Goal: Information Seeking & Learning: Learn about a topic

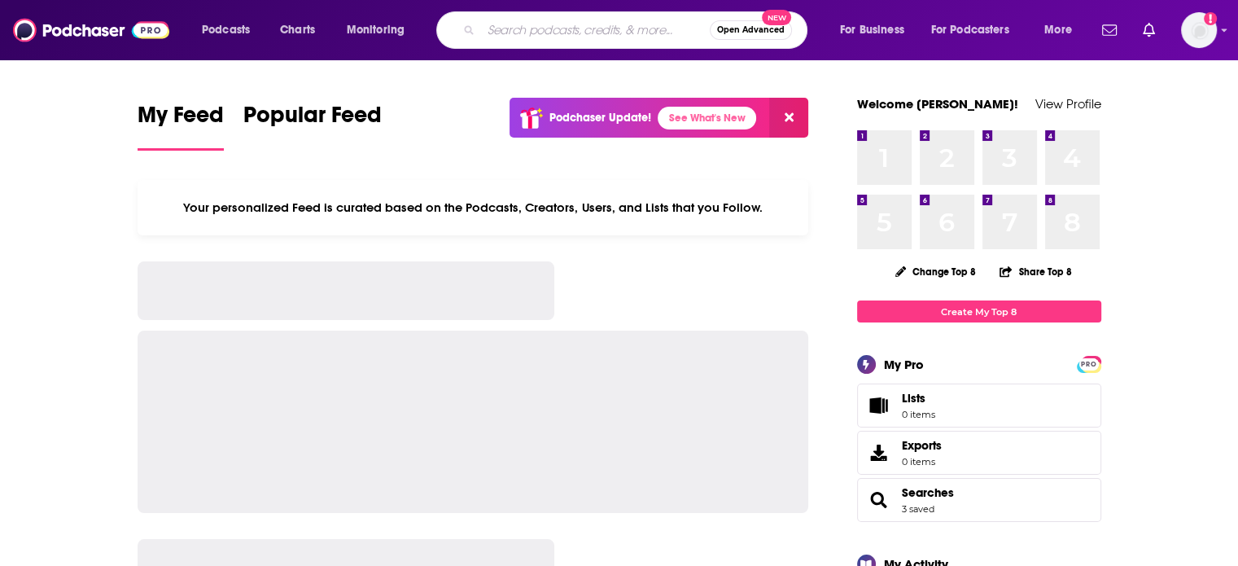
click at [571, 28] on input "Search podcasts, credits, & more..." at bounding box center [595, 30] width 229 height 26
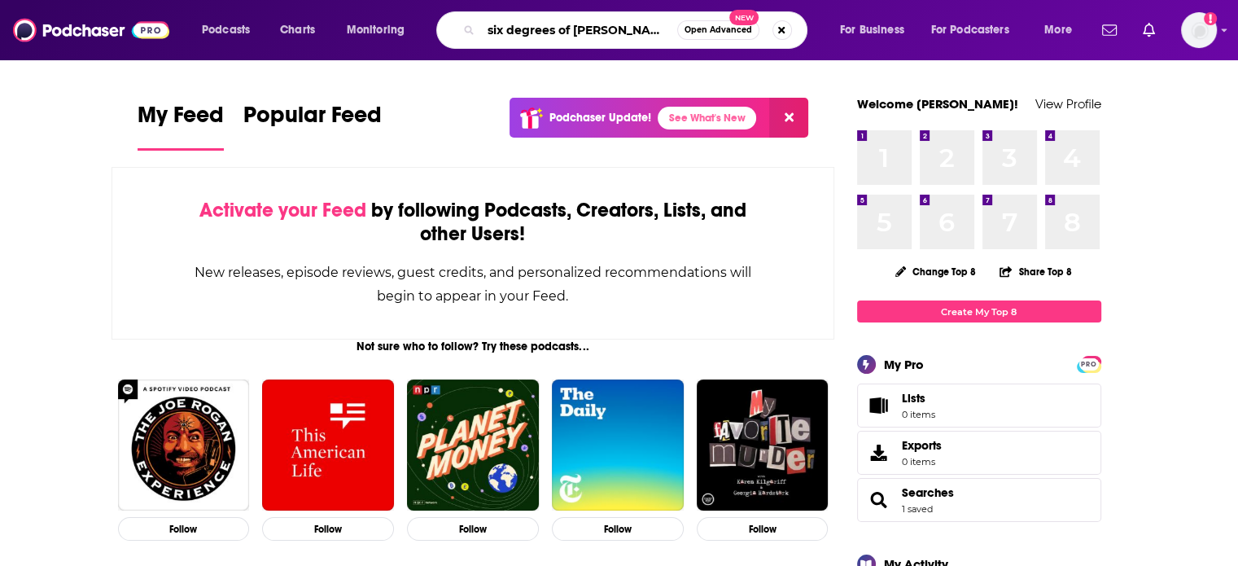
type input "six degrees of [PERSON_NAME]"
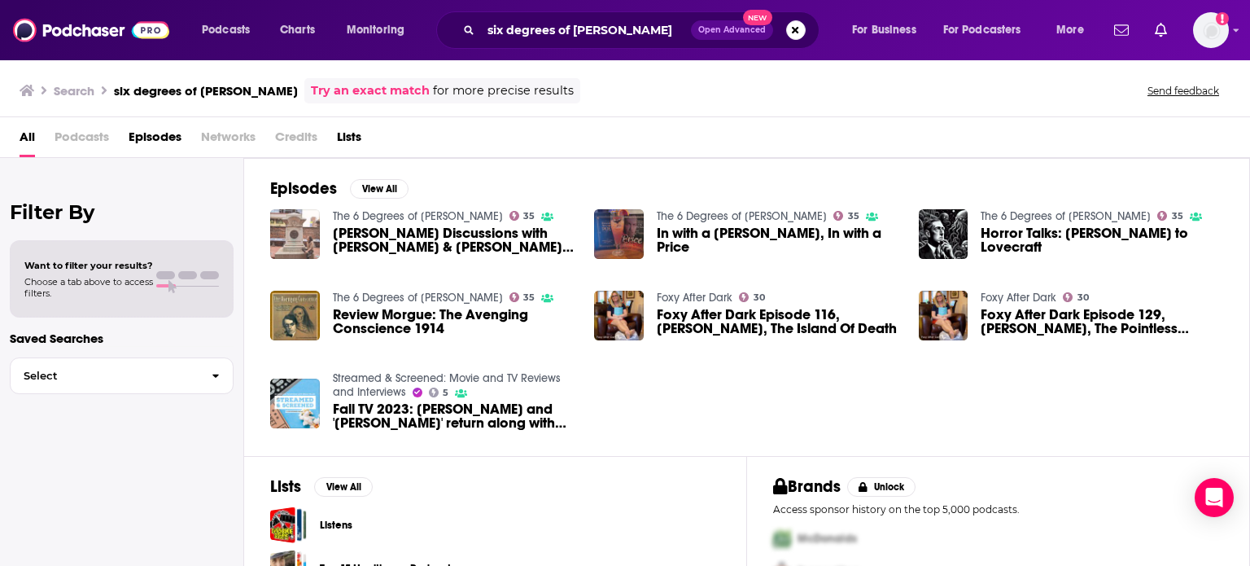
click at [301, 232] on img "Poe Discussions with Carmen & Jeanie: Levi Leland" at bounding box center [295, 234] width 50 height 50
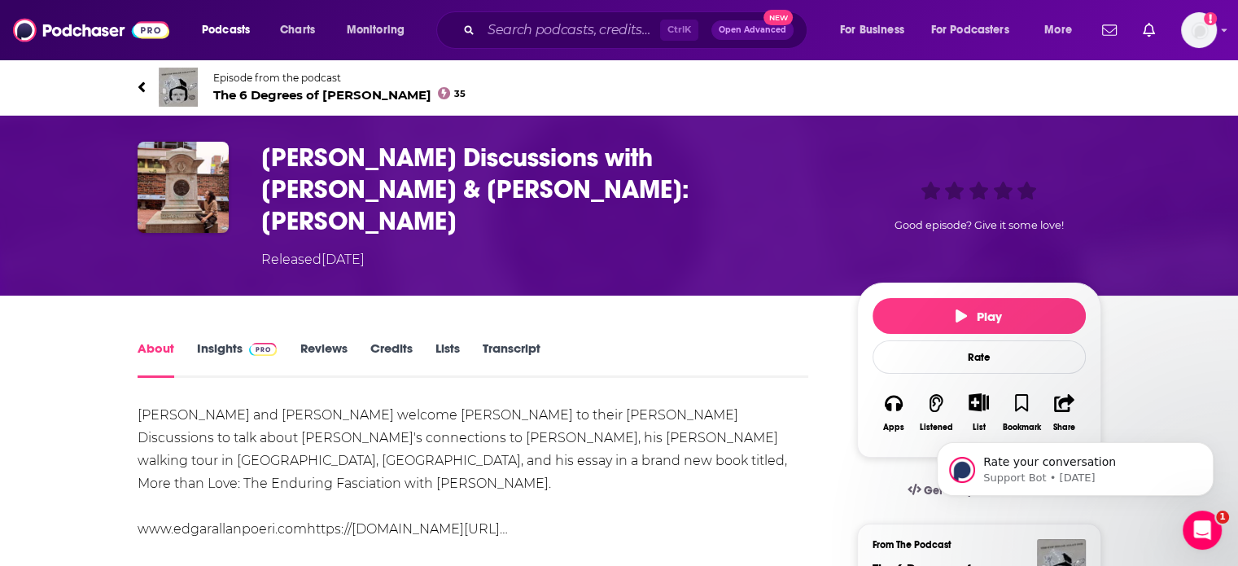
click at [160, 340] on link "About" at bounding box center [156, 358] width 37 height 37
click at [210, 340] on link "Insights" at bounding box center [237, 358] width 81 height 37
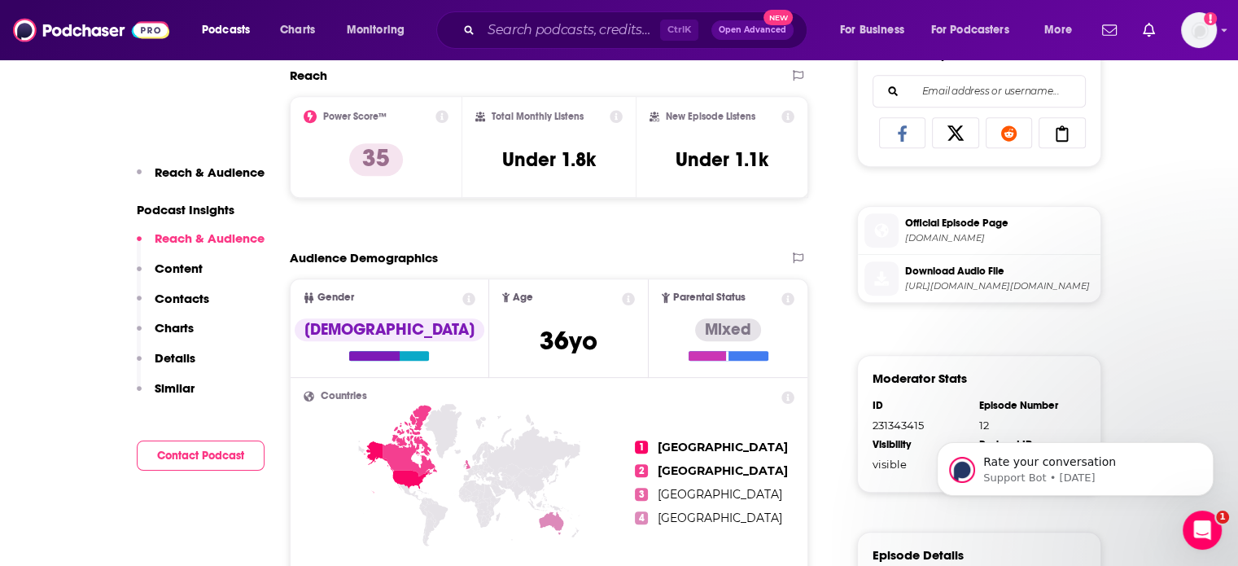
scroll to position [789, 0]
